Goal: Obtain resource: Download file/media

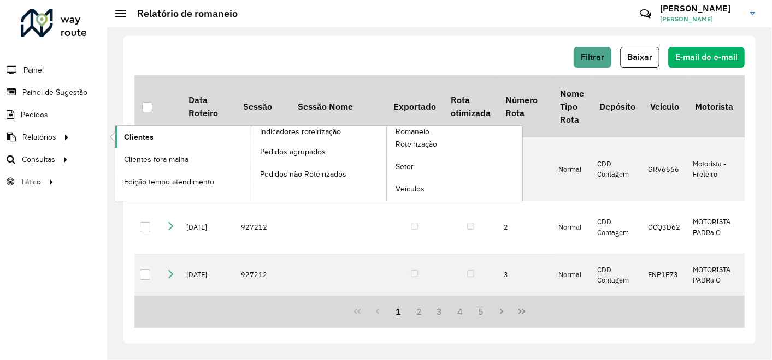
click at [135, 136] on span "Clientes" at bounding box center [138, 137] width 29 height 11
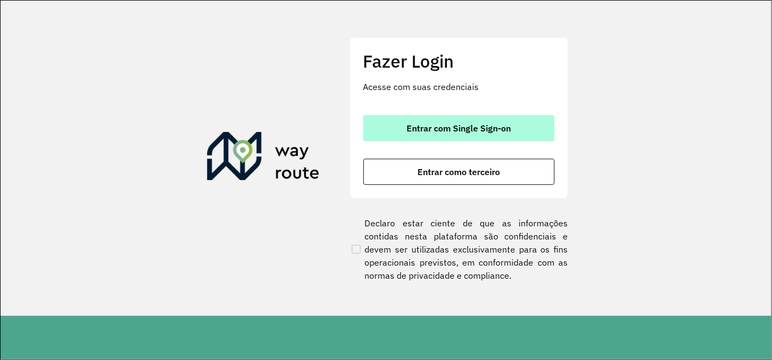
click at [474, 133] on font "Entrar com Single Sign-on" at bounding box center [458, 128] width 104 height 11
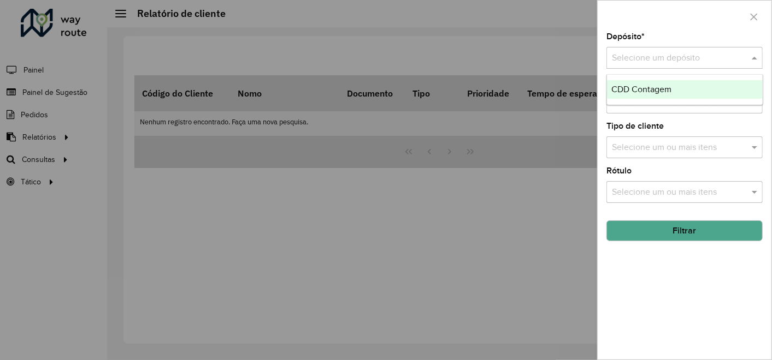
click at [690, 60] on input "text" at bounding box center [673, 58] width 123 height 13
click at [628, 89] on span "CDD Contagem" at bounding box center [641, 89] width 60 height 9
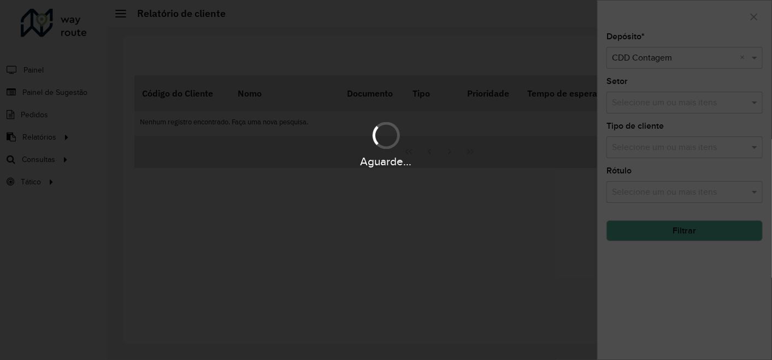
click at [669, 233] on div "Aguarde..." at bounding box center [386, 180] width 772 height 360
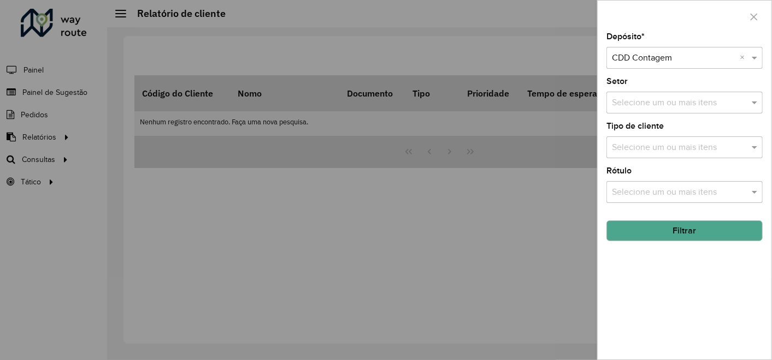
click at [667, 233] on button "Filtrar" at bounding box center [684, 231] width 156 height 21
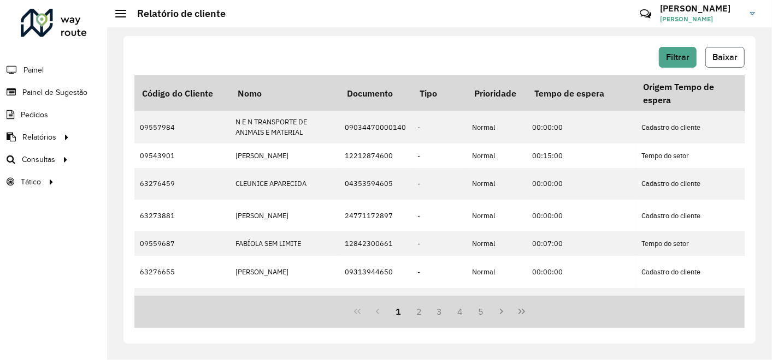
click at [730, 58] on span "Baixar" at bounding box center [724, 56] width 25 height 9
click at [405, 61] on div "Filtrar Baixar" at bounding box center [439, 57] width 610 height 21
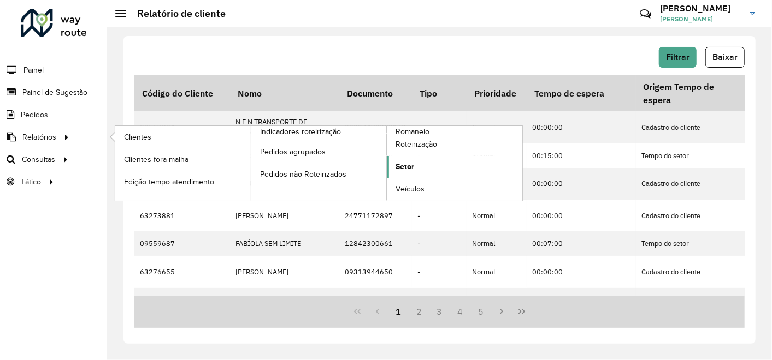
click at [424, 164] on link "Setor" at bounding box center [454, 167] width 135 height 22
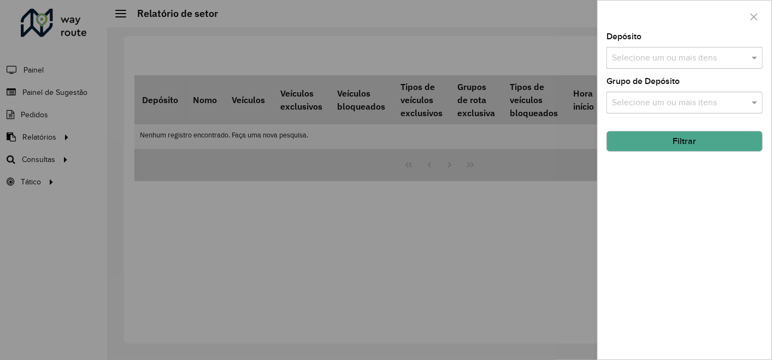
click at [681, 60] on input "text" at bounding box center [679, 58] width 140 height 13
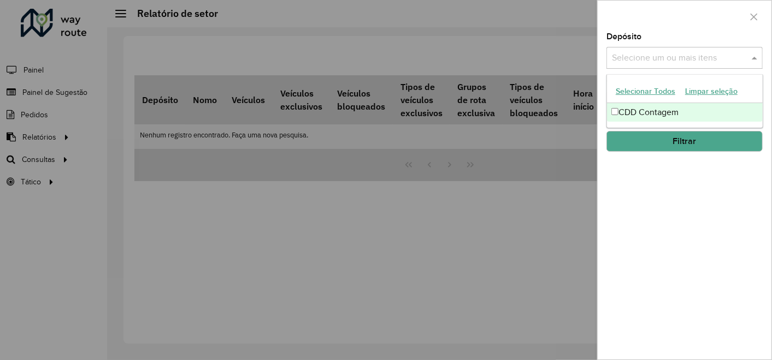
click at [625, 112] on font "CDD Contagem" at bounding box center [648, 112] width 60 height 9
click at [631, 141] on button "Filtrar" at bounding box center [684, 141] width 156 height 21
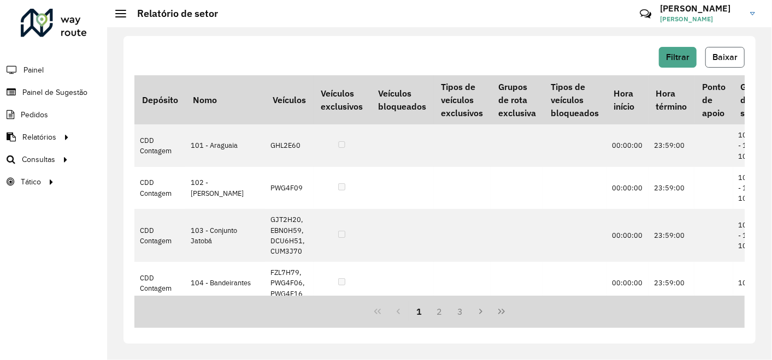
click at [725, 58] on span "Baixar" at bounding box center [724, 56] width 25 height 9
